Goal: Task Accomplishment & Management: Manage account settings

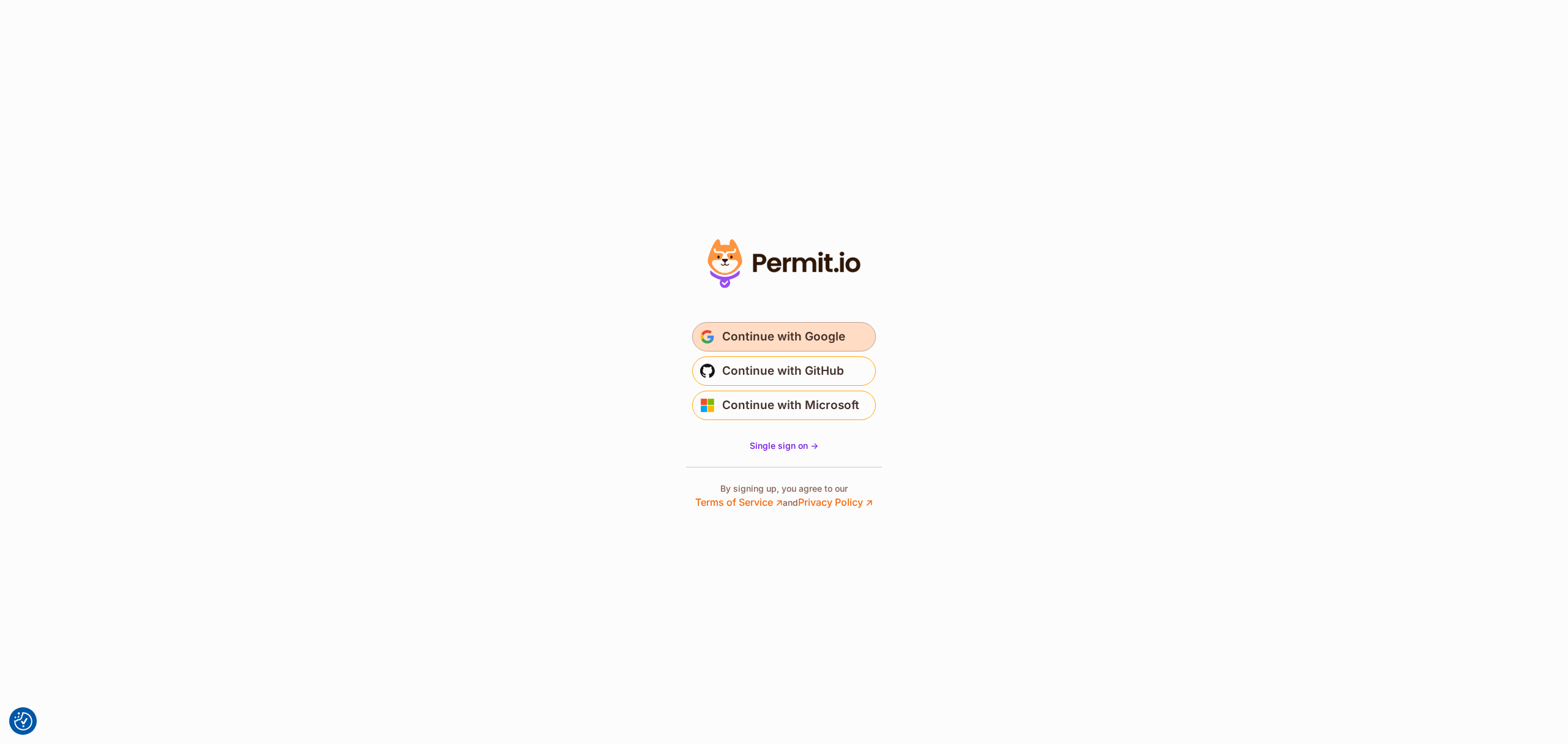
click at [814, 326] on button "Continue with Google" at bounding box center [783, 337] width 184 height 30
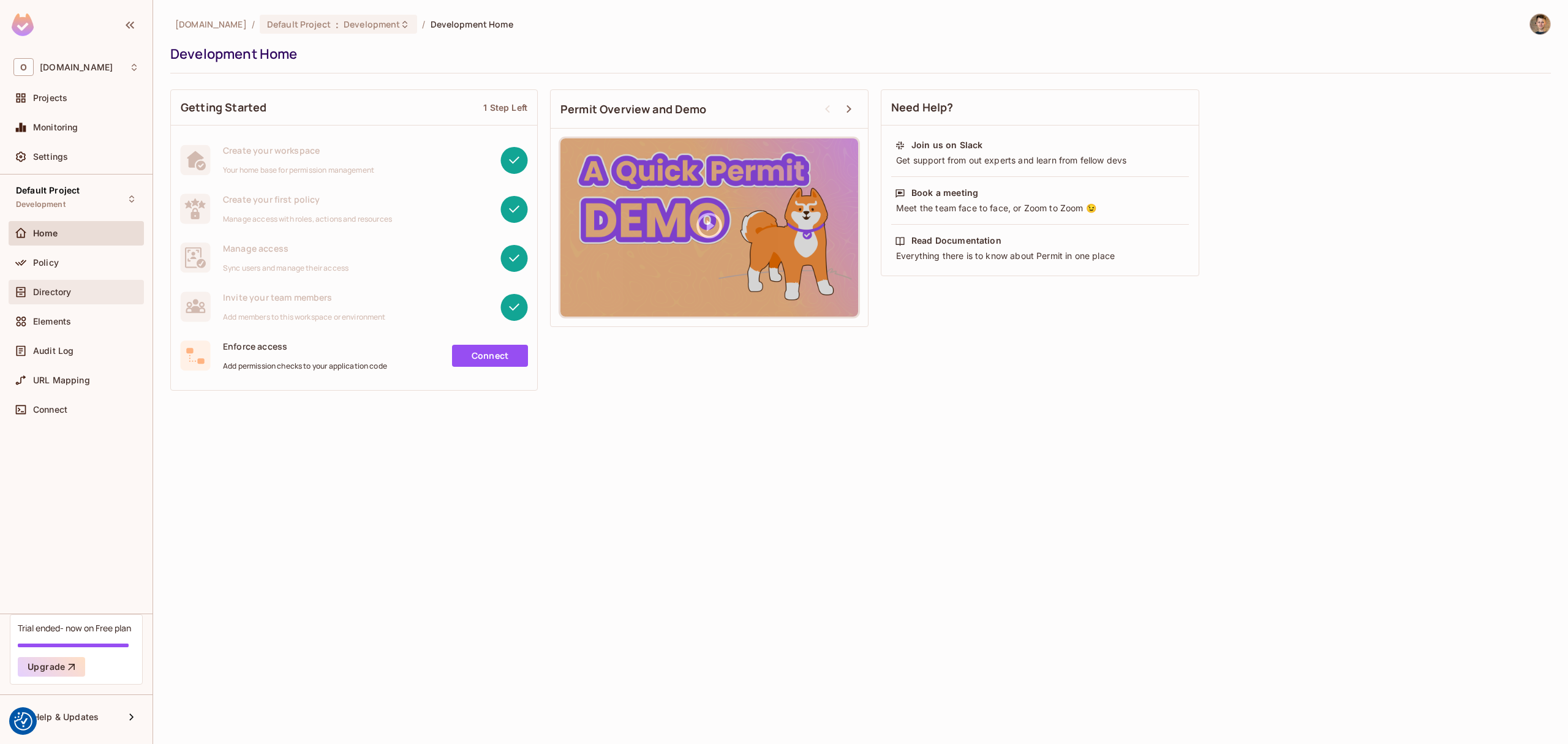
click at [65, 285] on div "Directory" at bounding box center [76, 292] width 126 height 15
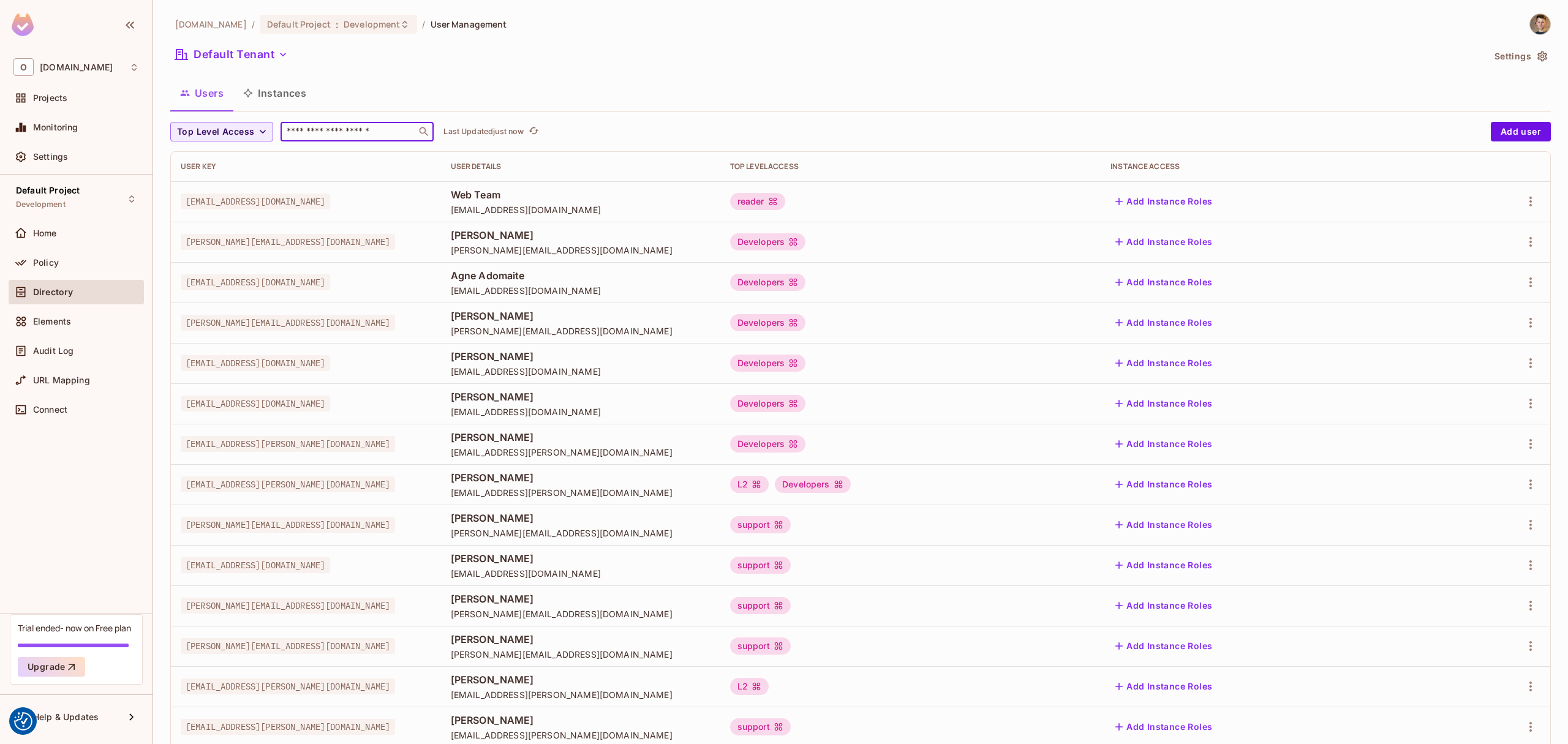
click at [353, 132] on input "text" at bounding box center [348, 132] width 129 height 12
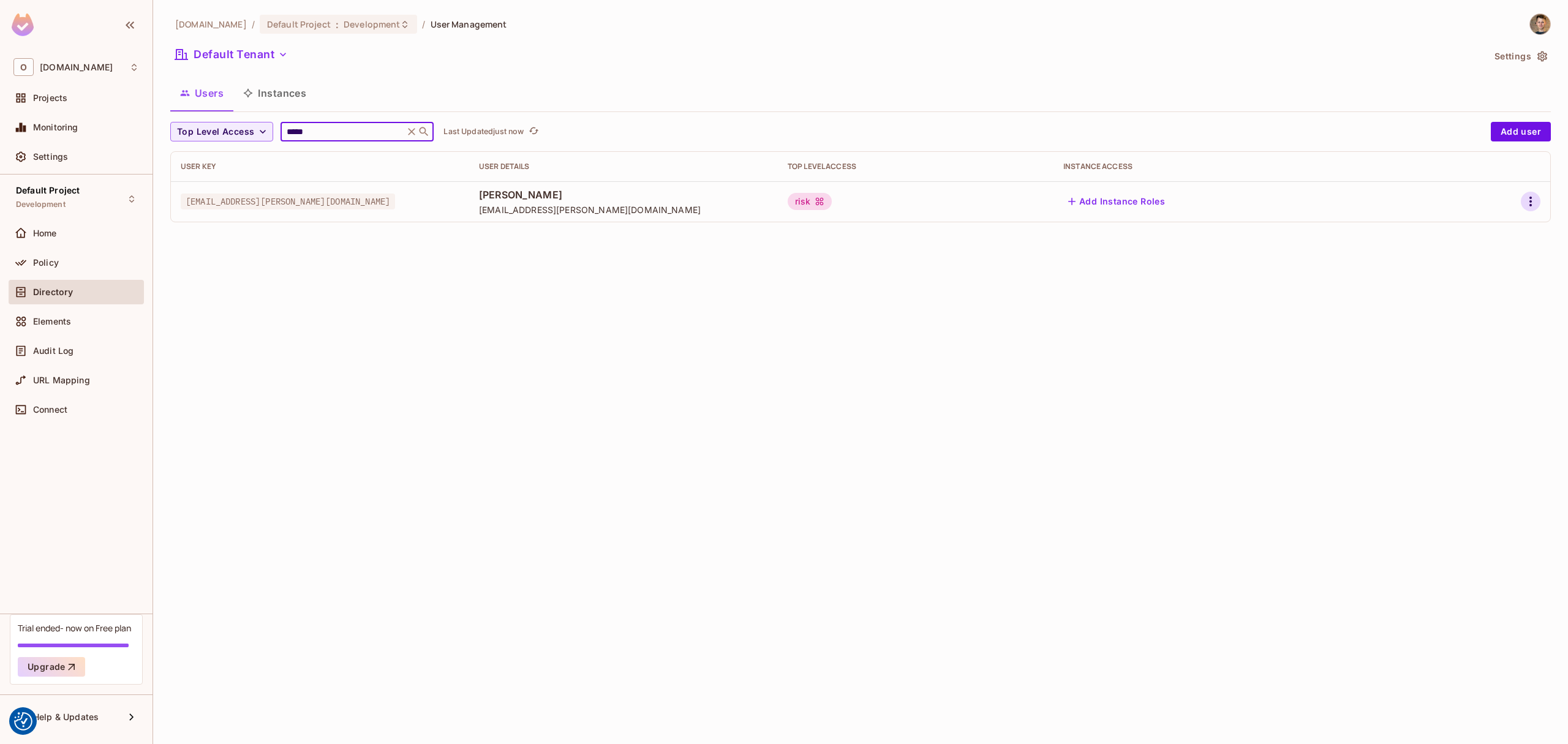
type input "*****"
click at [1527, 197] on icon "button" at bounding box center [1530, 202] width 15 height 15
click at [1469, 236] on span "Edit" at bounding box center [1465, 230] width 24 height 20
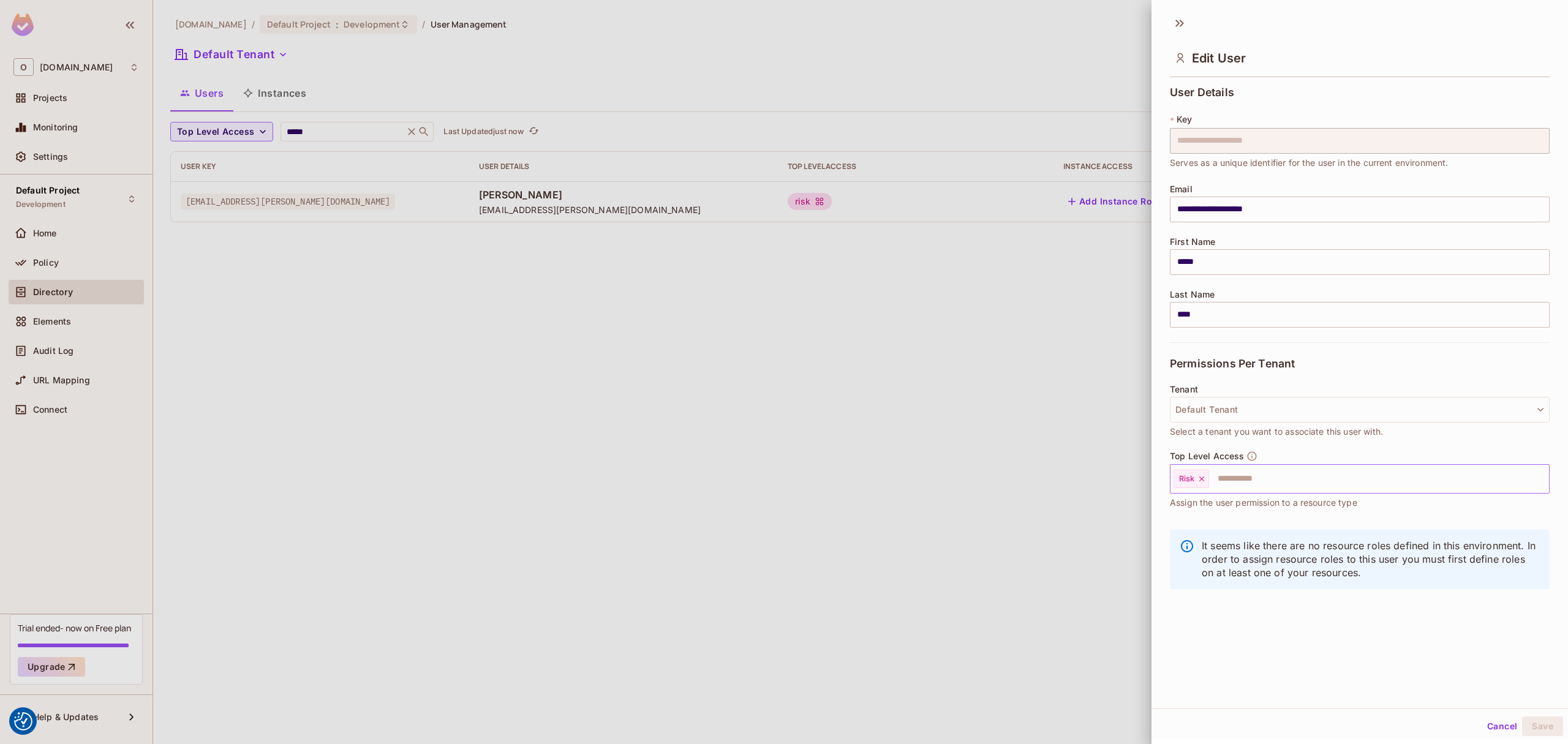
click at [1244, 475] on input "text" at bounding box center [1368, 479] width 316 height 25
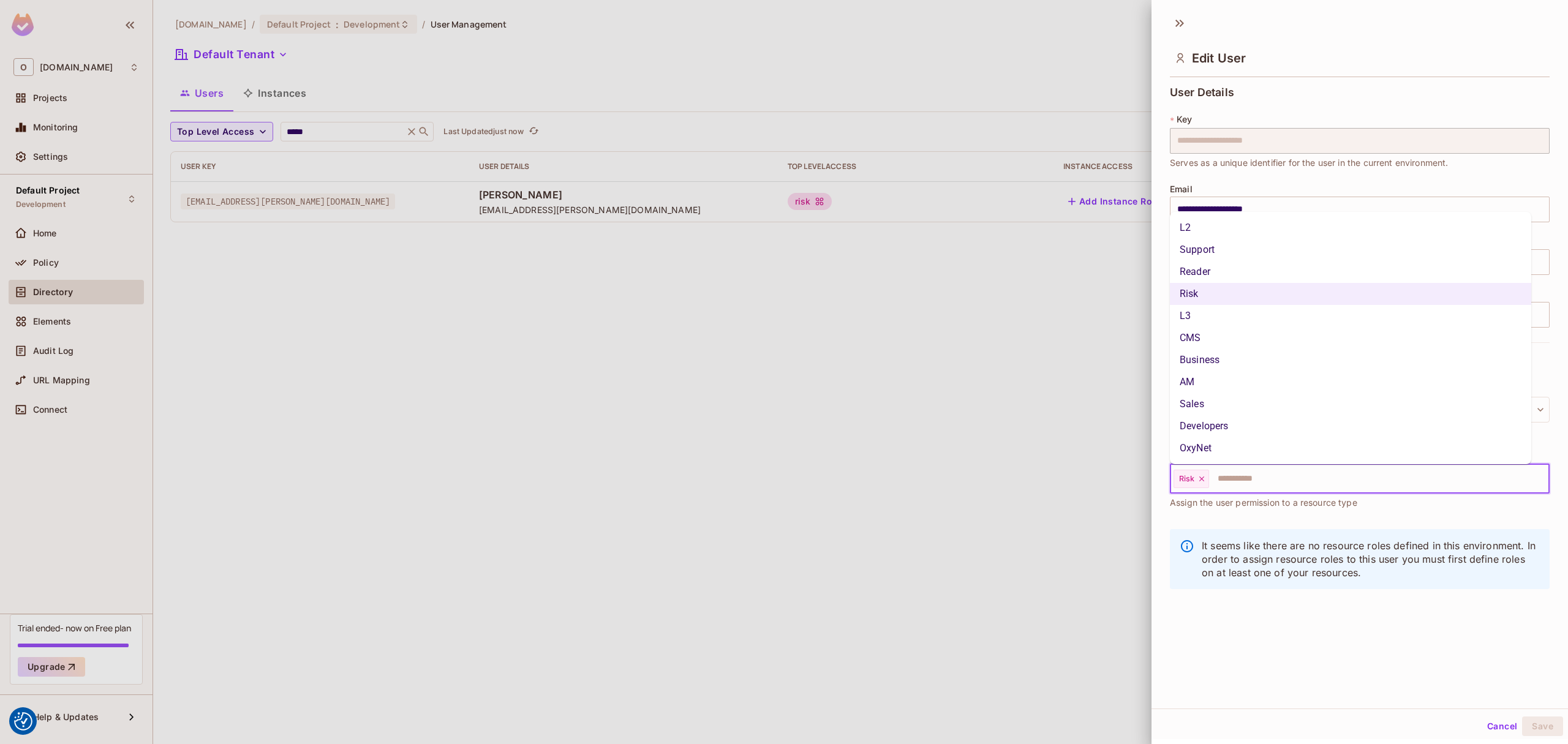
click at [1233, 252] on li "Support" at bounding box center [1350, 250] width 361 height 22
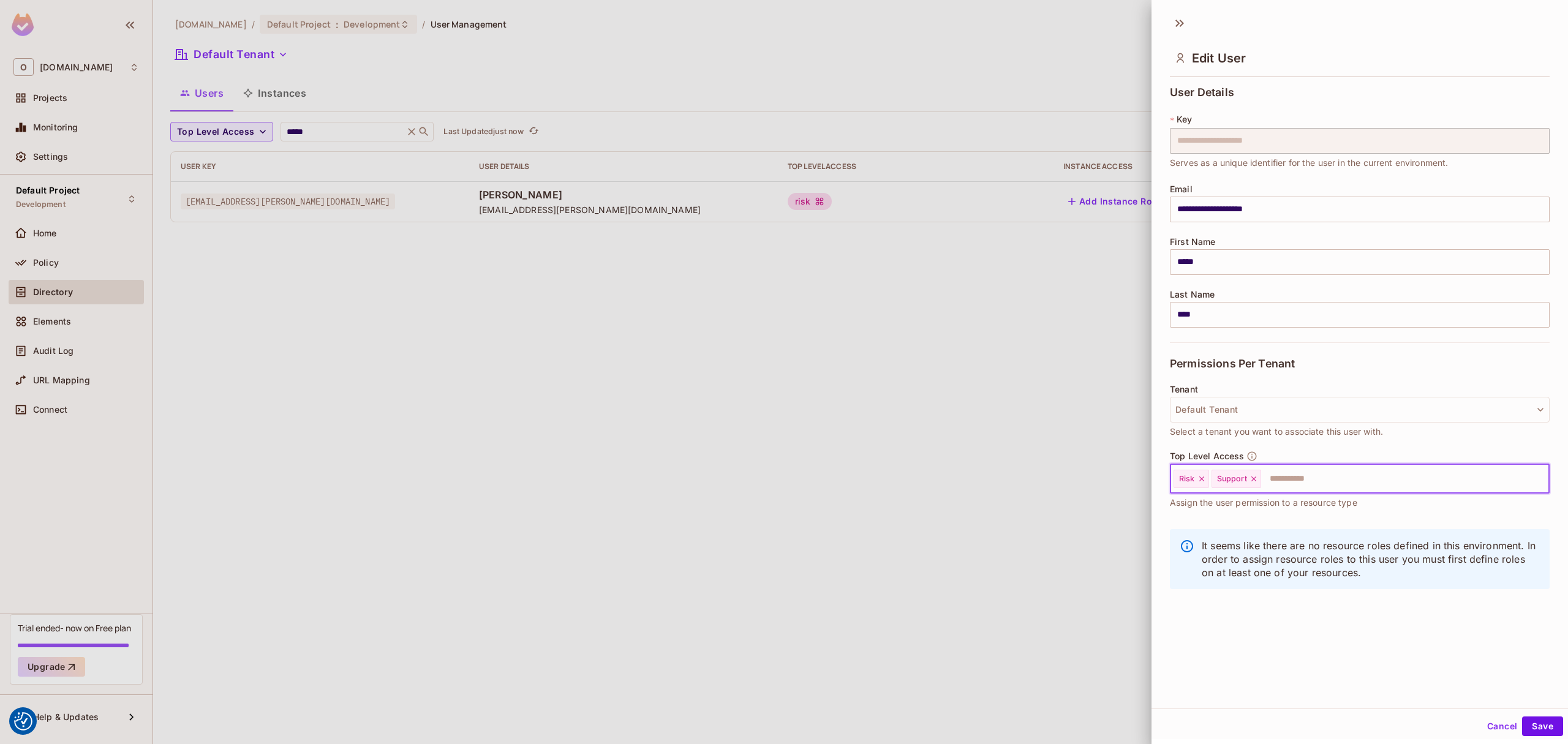
click at [1300, 484] on input "text" at bounding box center [1394, 479] width 264 height 25
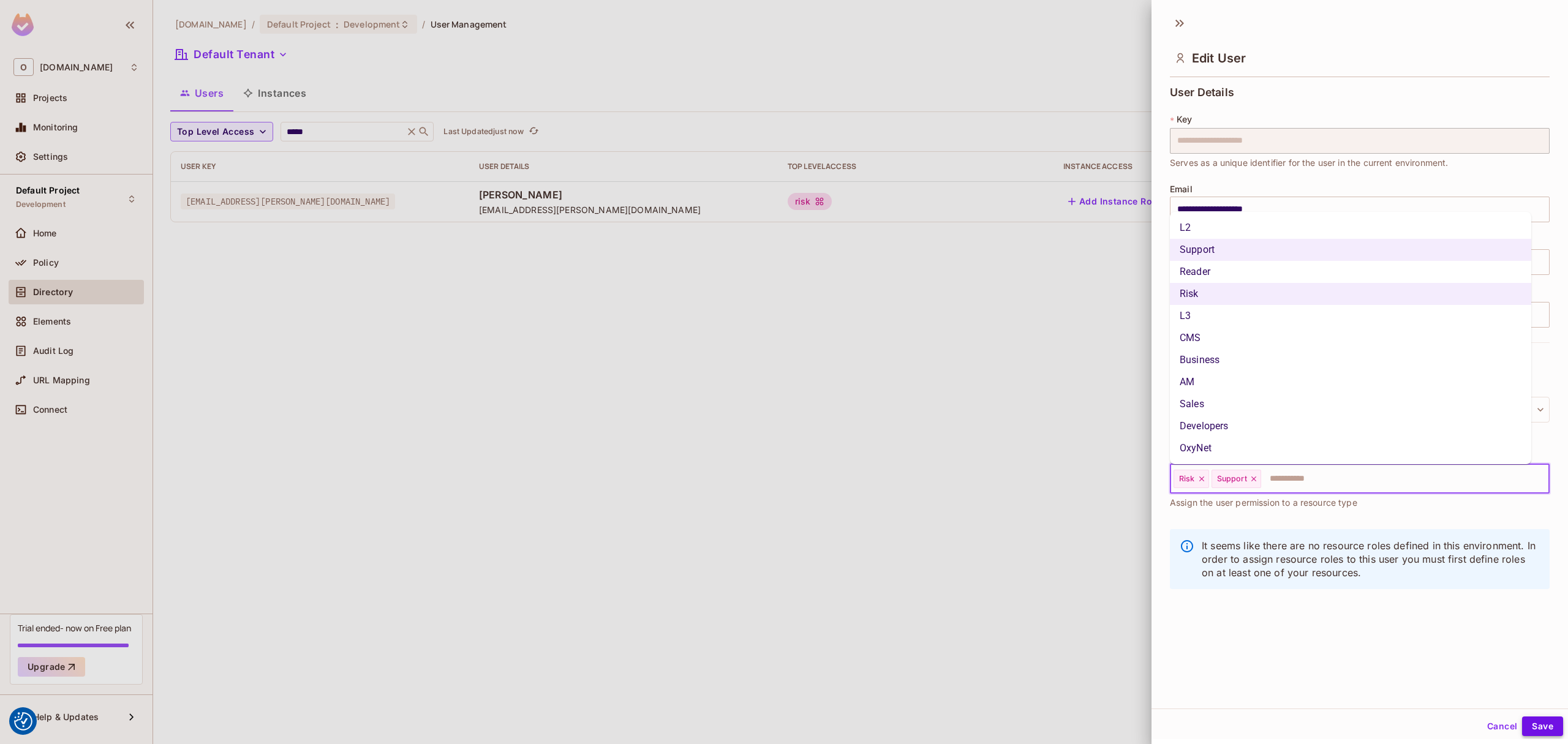
click at [1533, 724] on button "Save" at bounding box center [1542, 727] width 41 height 20
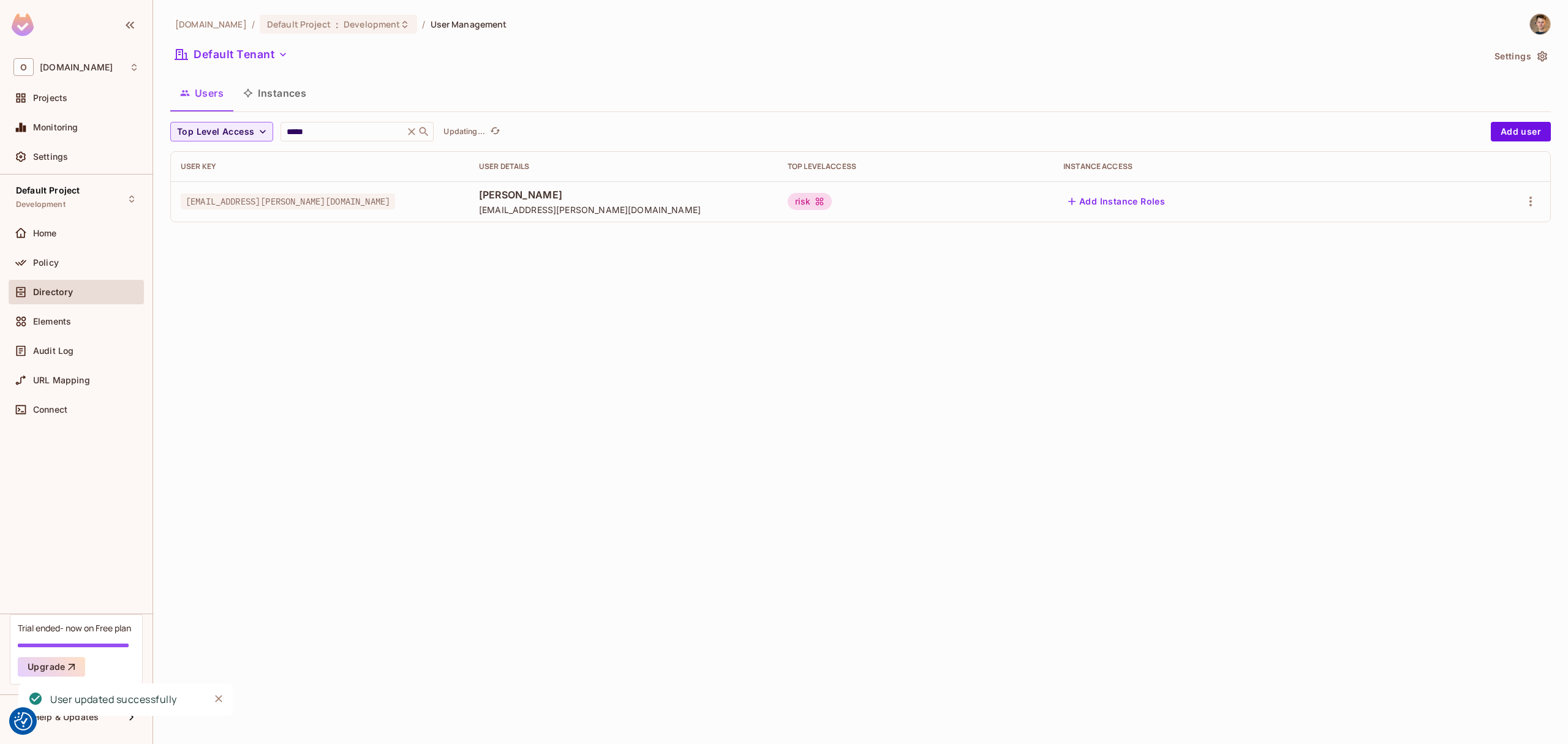
click at [785, 324] on div "oxylabs.io / Default Project : Development / User Management Default Tenant Set…" at bounding box center [860, 372] width 1415 height 744
click at [62, 262] on div "Policy" at bounding box center [85, 263] width 106 height 10
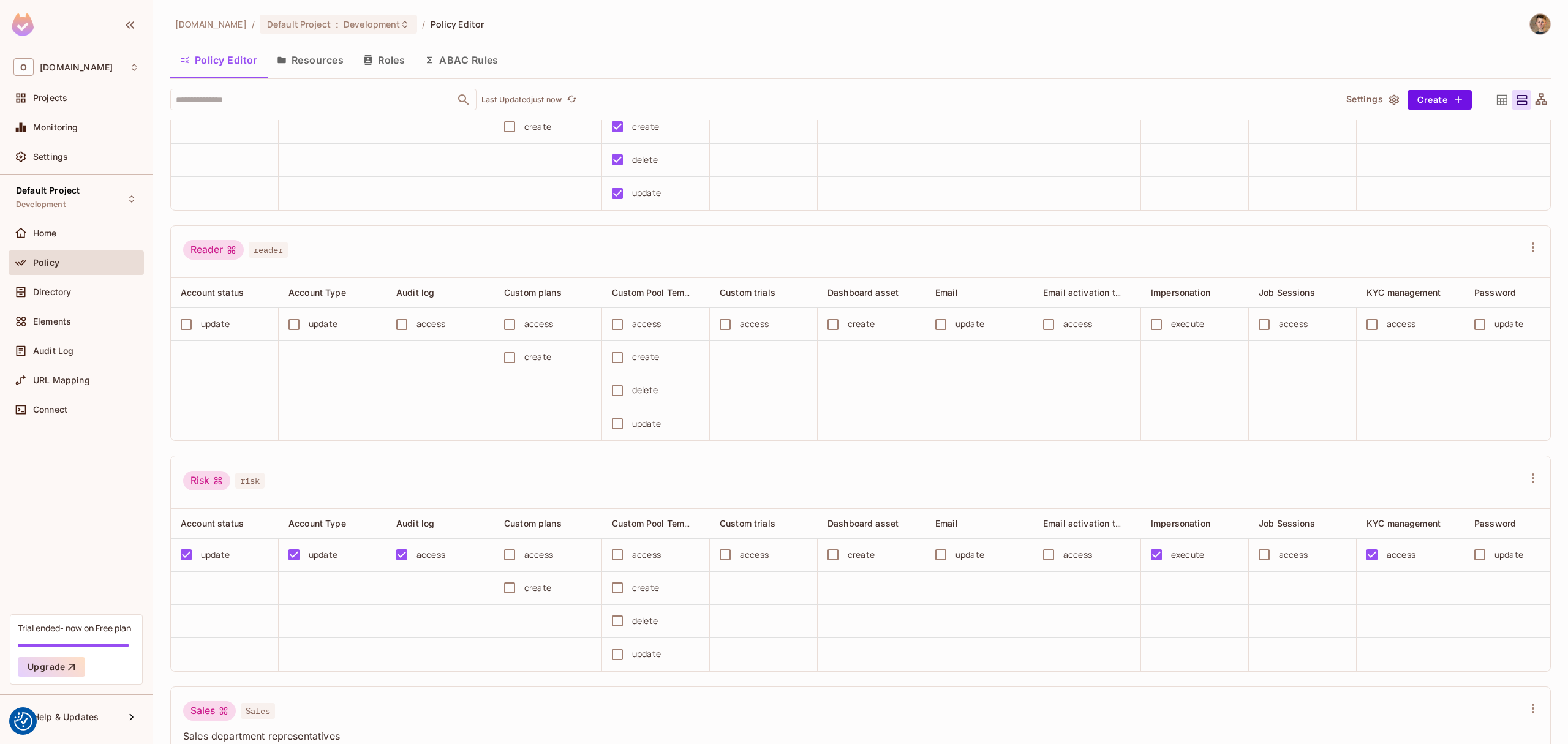
scroll to position [1622, 0]
drag, startPoint x: 1186, startPoint y: 626, endPoint x: 1201, endPoint y: 625, distance: 15.0
click at [1201, 560] on div "execute" at bounding box center [1187, 553] width 33 height 14
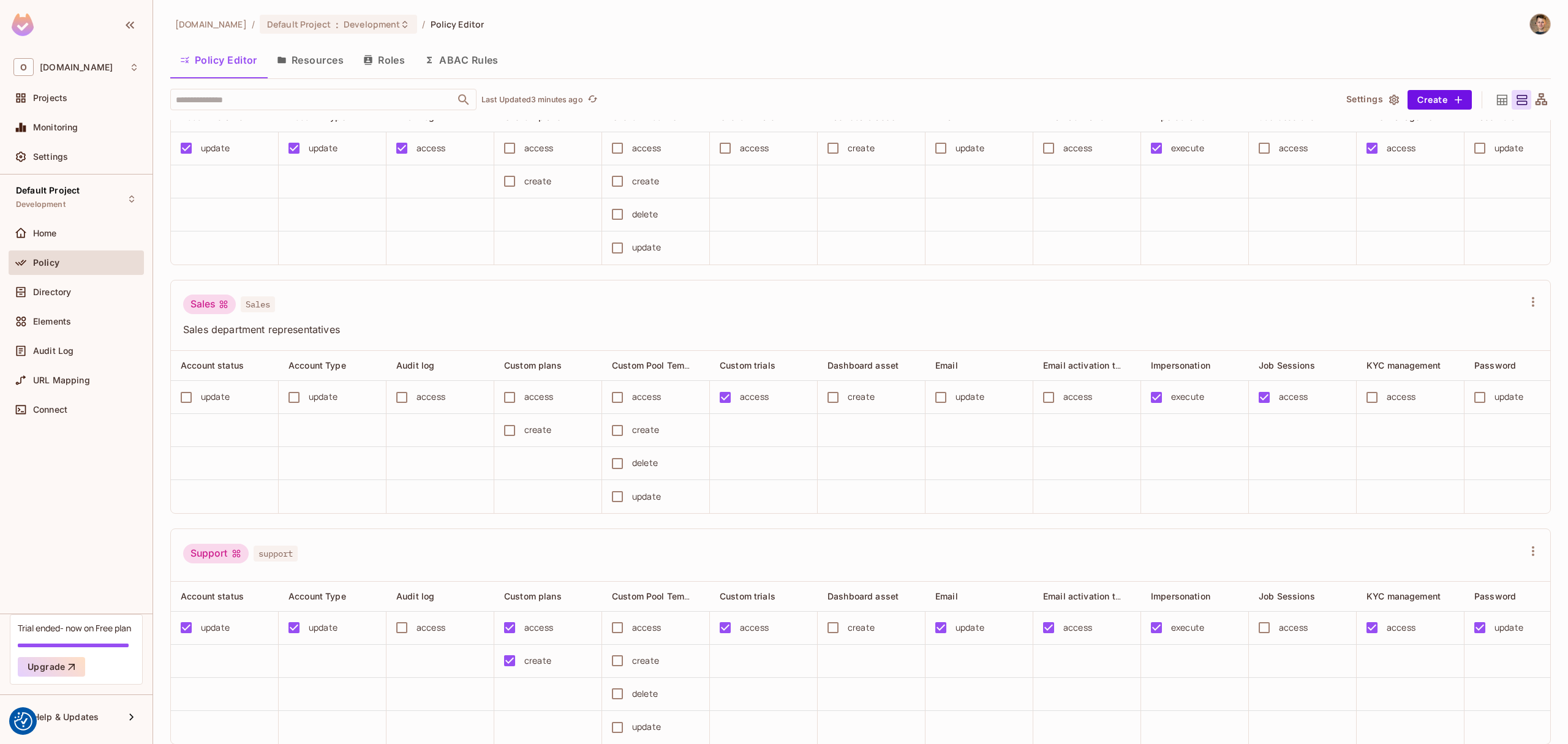
scroll to position [0, 0]
